Goal: Information Seeking & Learning: Learn about a topic

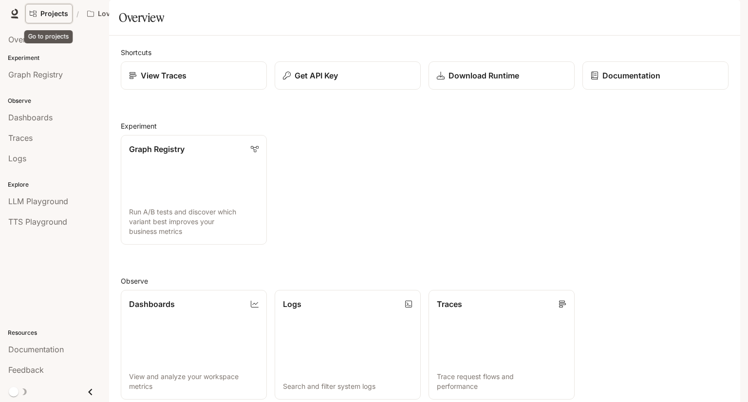
click at [55, 12] on span "Projects" at bounding box center [54, 14] width 28 height 8
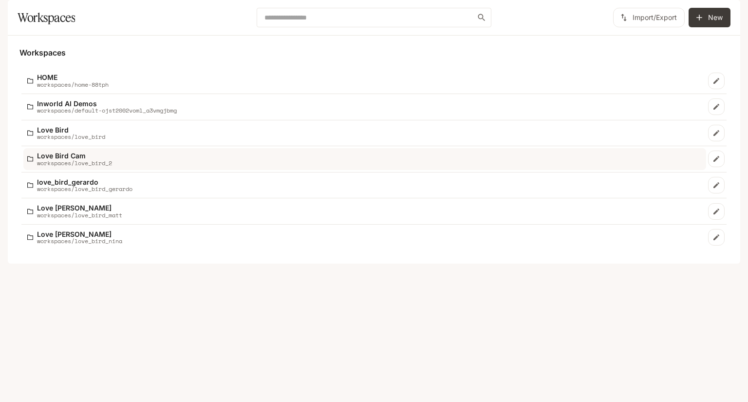
click at [112, 159] on p "Love Bird Cam" at bounding box center [74, 155] width 75 height 7
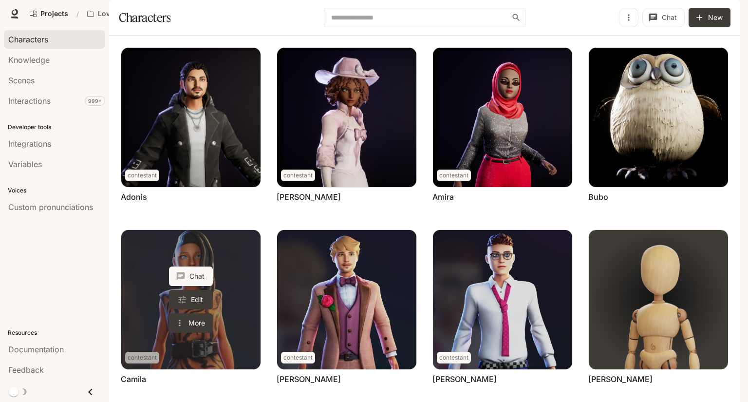
scroll to position [259, 0]
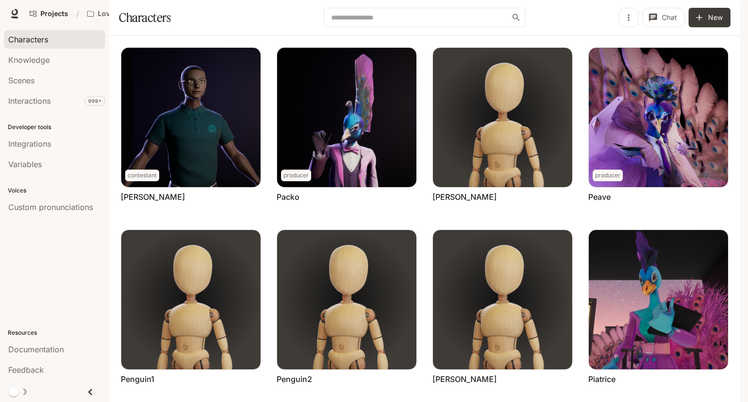
scroll to position [0, 0]
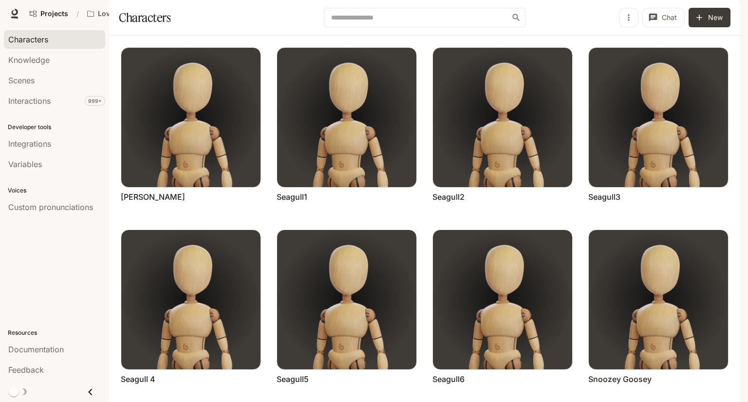
click at [663, 22] on link "Documentation Documentation" at bounding box center [663, 13] width 59 height 19
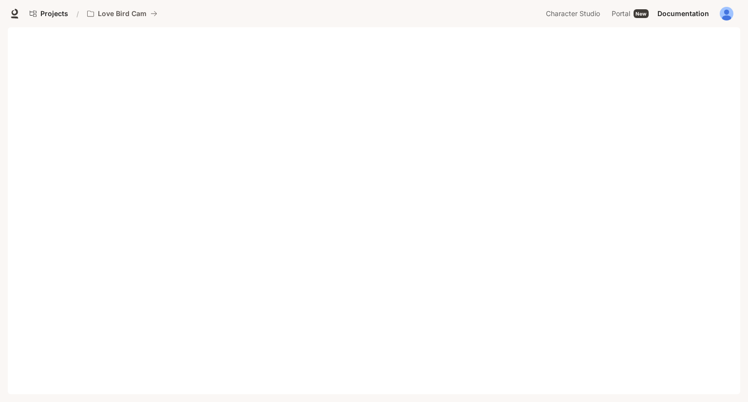
click at [485, 13] on div "Projects / Love Bird Cam" at bounding box center [283, 13] width 516 height 19
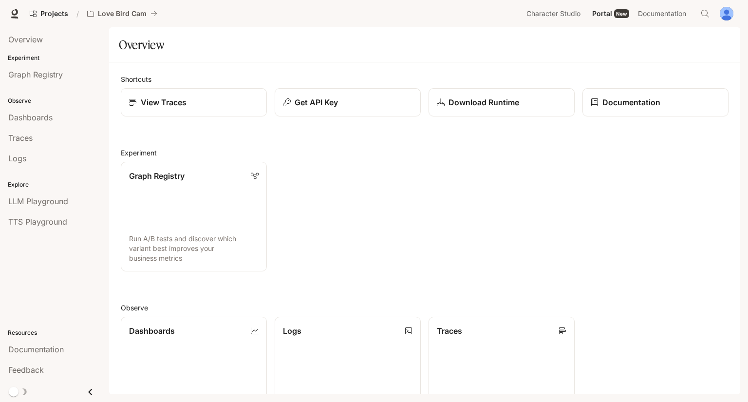
click at [724, 16] on img "button" at bounding box center [726, 14] width 14 height 14
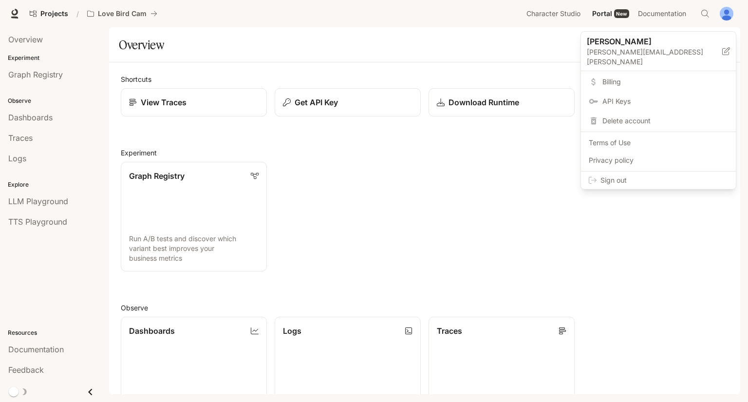
click at [649, 92] on link "API Keys" at bounding box center [658, 101] width 151 height 18
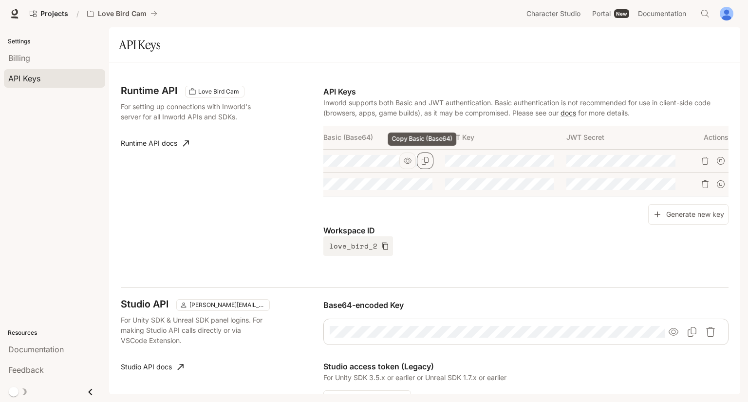
click at [423, 162] on icon "Copy Basic (Base64)" at bounding box center [425, 161] width 8 height 8
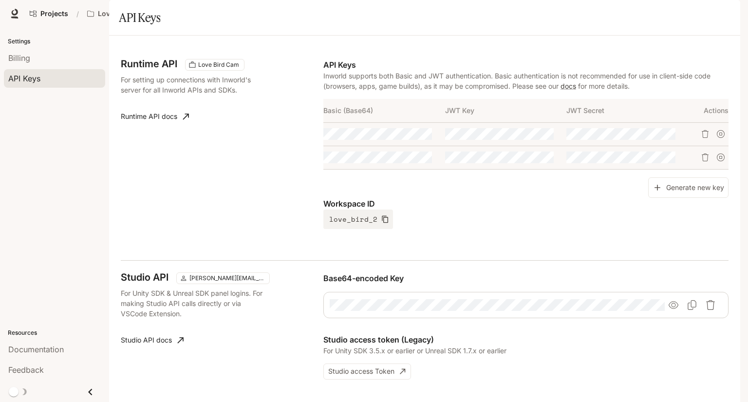
click at [663, 17] on span "Documentation" at bounding box center [662, 14] width 48 height 12
